Goal: Information Seeking & Learning: Learn about a topic

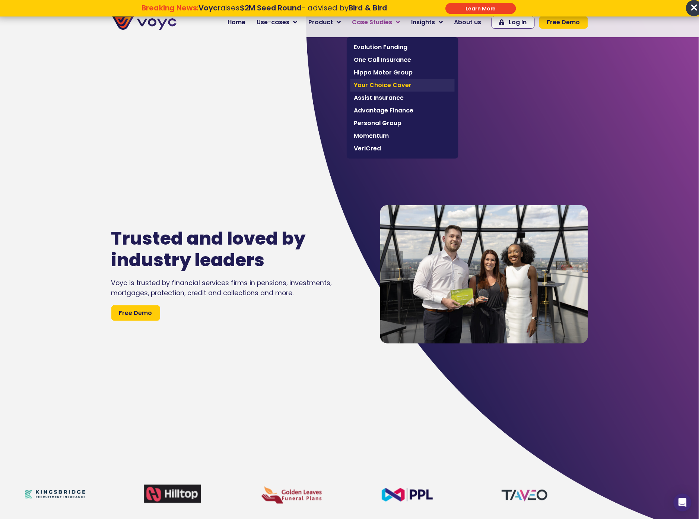
click at [402, 84] on span "Your Choice Cover" at bounding box center [402, 85] width 97 height 9
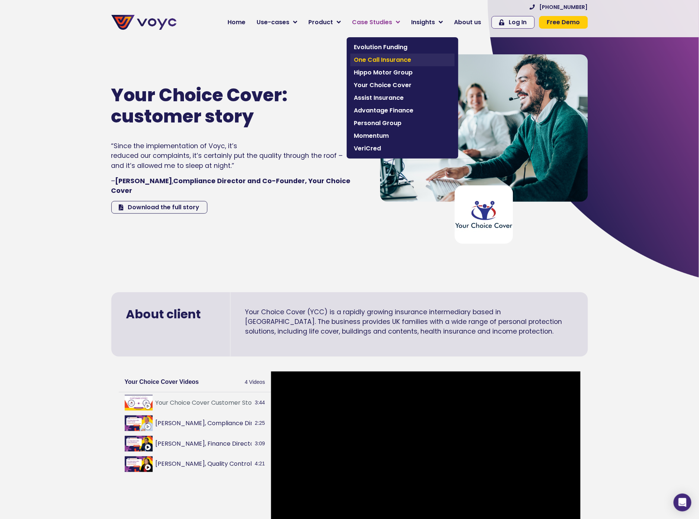
click at [408, 58] on span "One Call Insurance" at bounding box center [402, 59] width 97 height 9
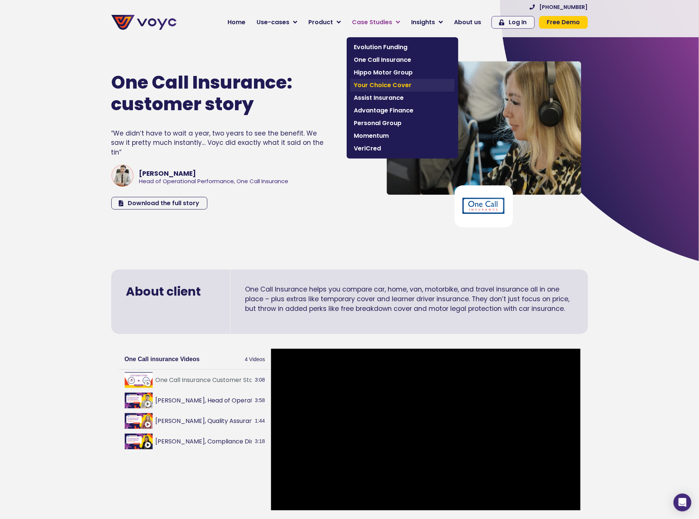
click at [406, 86] on span "Your Choice Cover" at bounding box center [402, 85] width 97 height 9
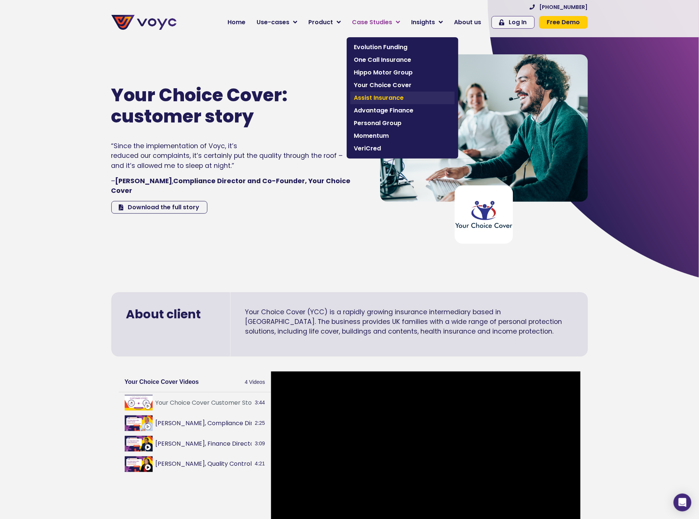
click at [400, 99] on span "Assist Insurance" at bounding box center [402, 97] width 97 height 9
